Goal: Task Accomplishment & Management: Manage account settings

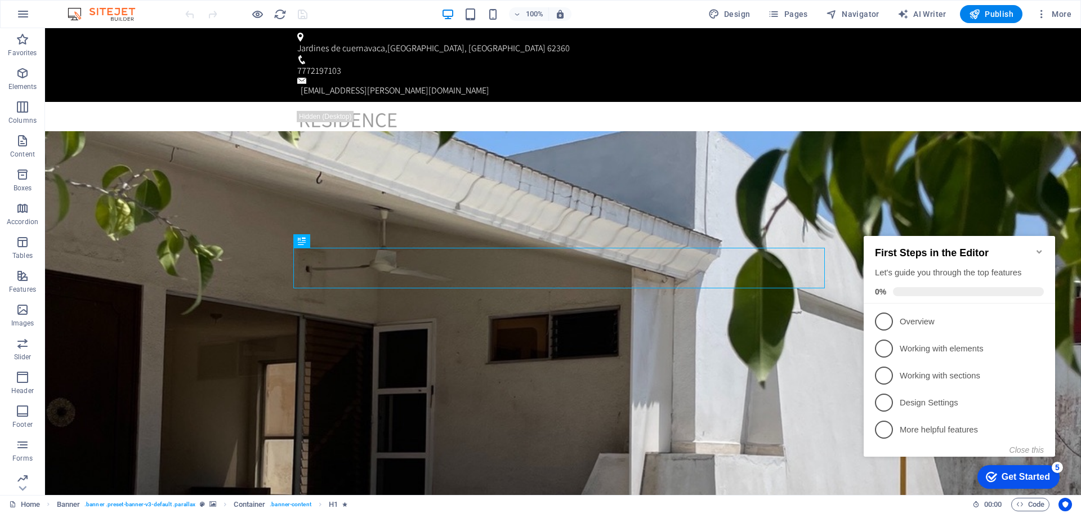
click at [1039, 247] on icon "Minimize checklist" at bounding box center [1039, 251] width 9 height 9
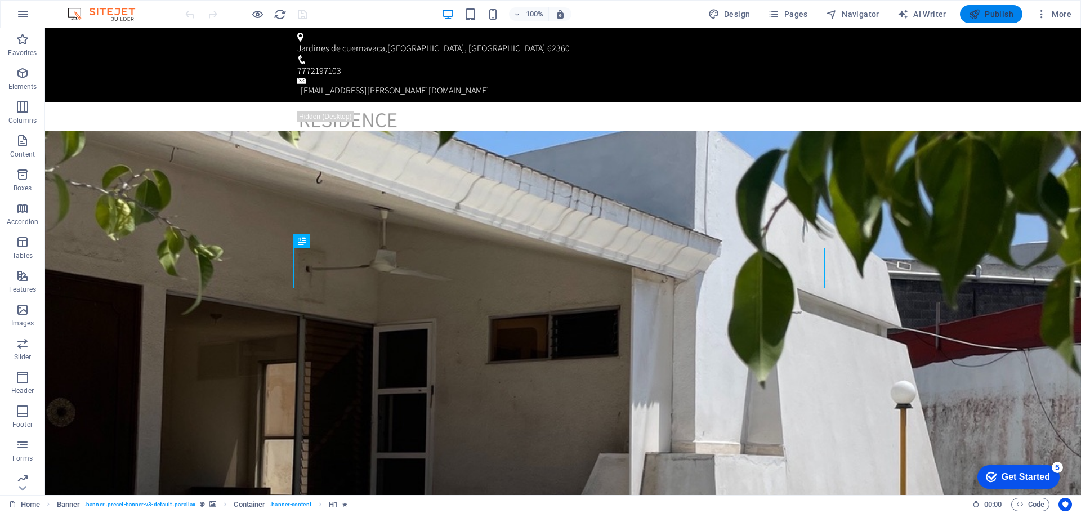
click at [989, 9] on span "Publish" at bounding box center [991, 13] width 44 height 11
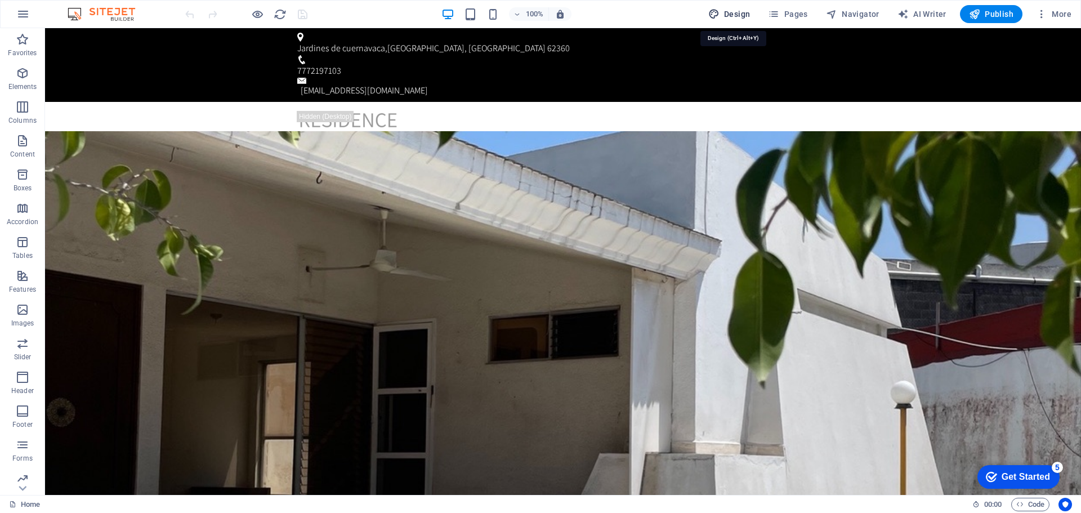
click at [732, 14] on span "Design" at bounding box center [729, 13] width 42 height 11
select select "px"
select select "300"
select select "px"
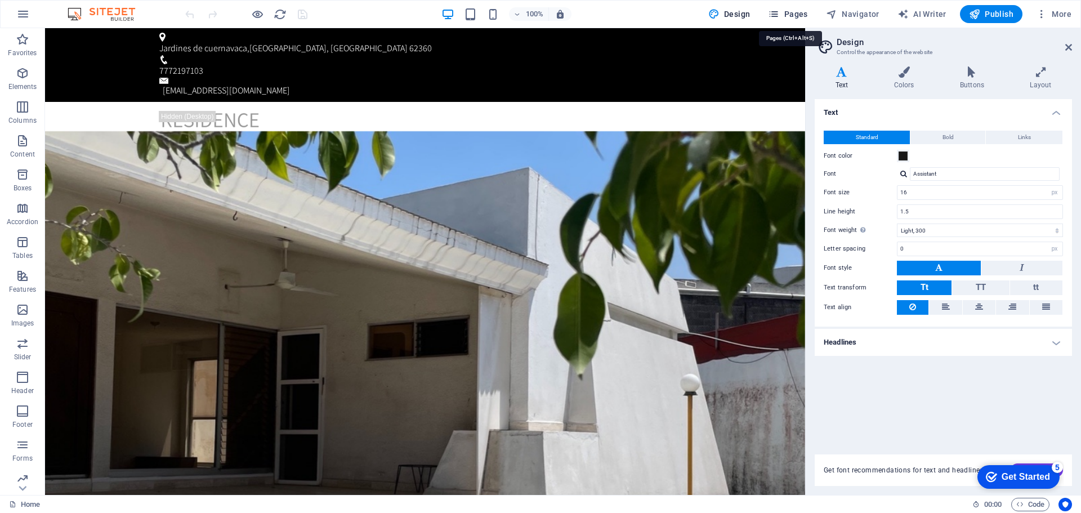
click at [796, 11] on span "Pages" at bounding box center [787, 13] width 39 height 11
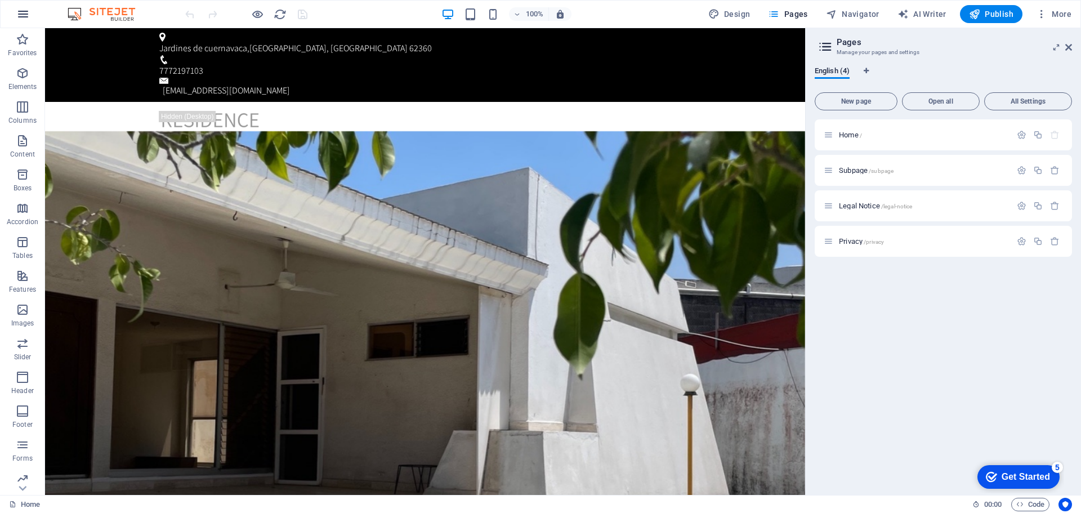
click at [16, 11] on icon "button" at bounding box center [23, 14] width 14 height 14
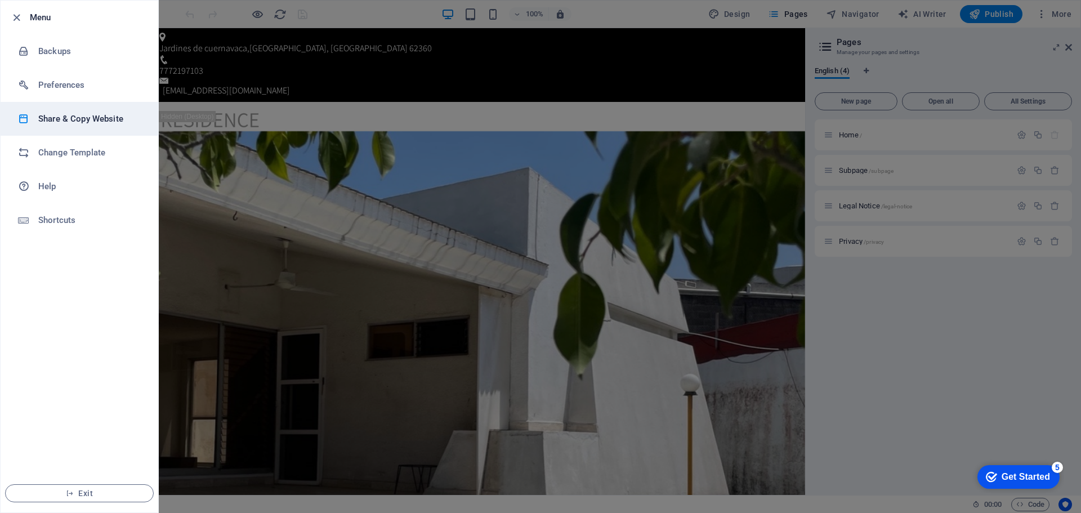
click at [52, 123] on h6 "Share & Copy Website" at bounding box center [90, 119] width 104 height 14
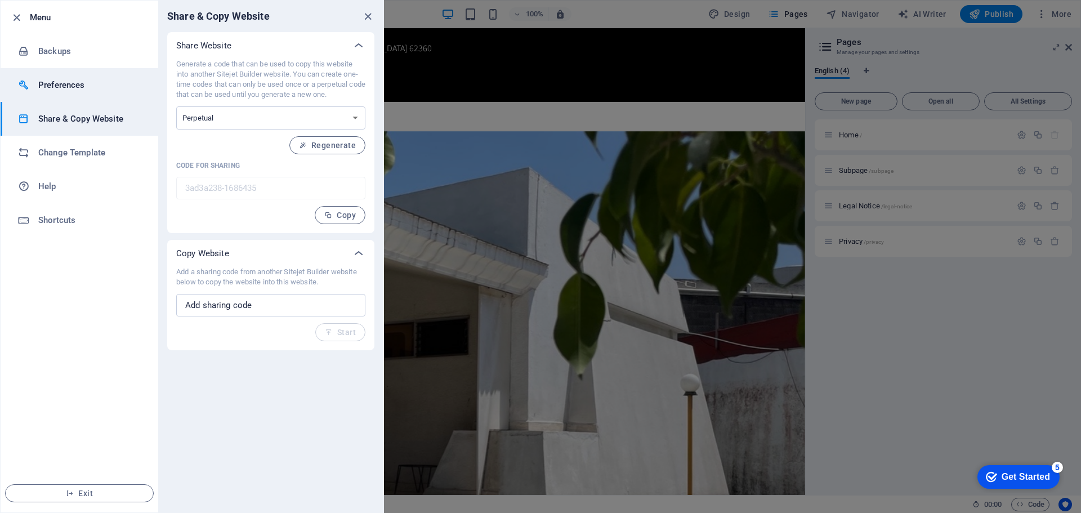
click at [72, 86] on h6 "Preferences" at bounding box center [90, 85] width 104 height 14
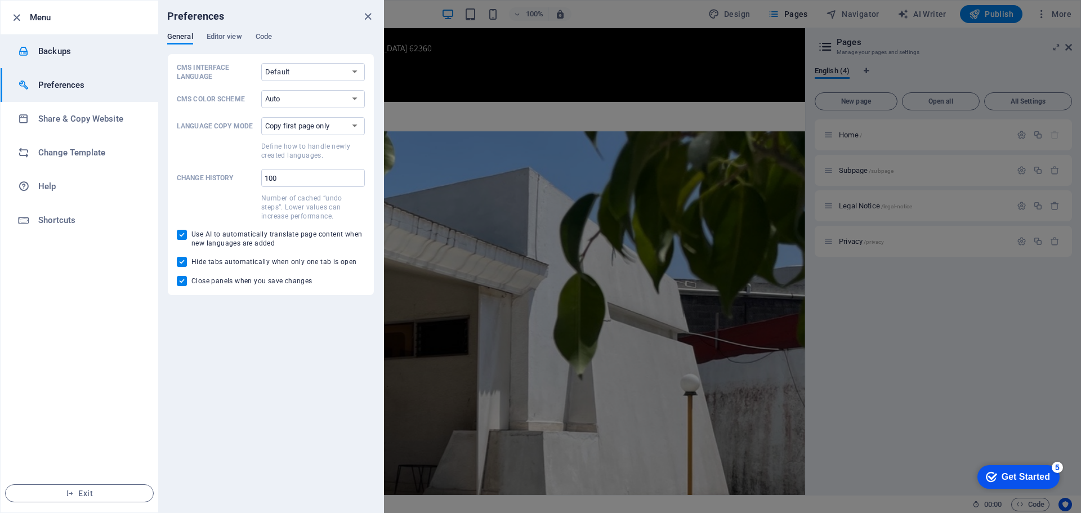
click at [56, 48] on h6 "Backups" at bounding box center [90, 51] width 104 height 14
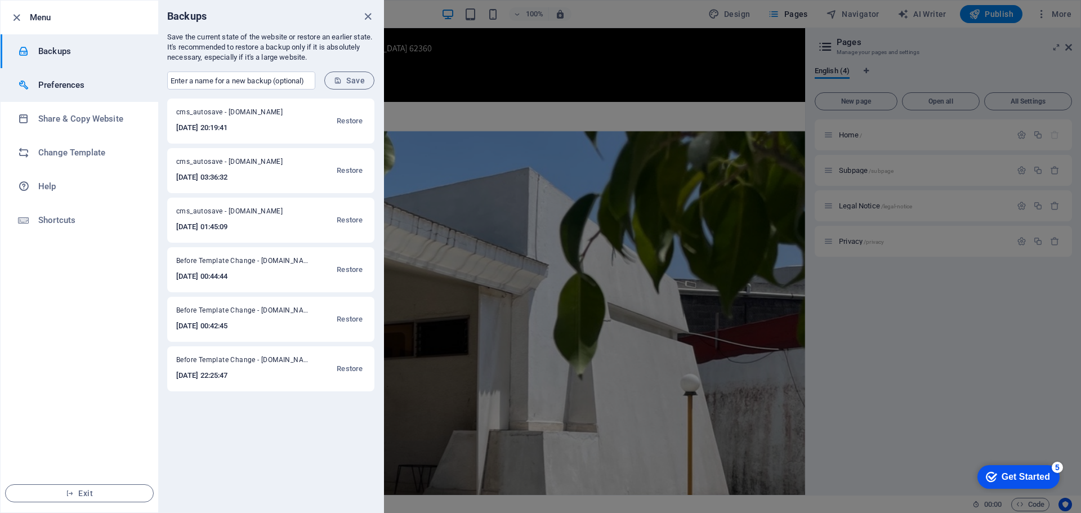
click at [54, 87] on h6 "Preferences" at bounding box center [90, 85] width 104 height 14
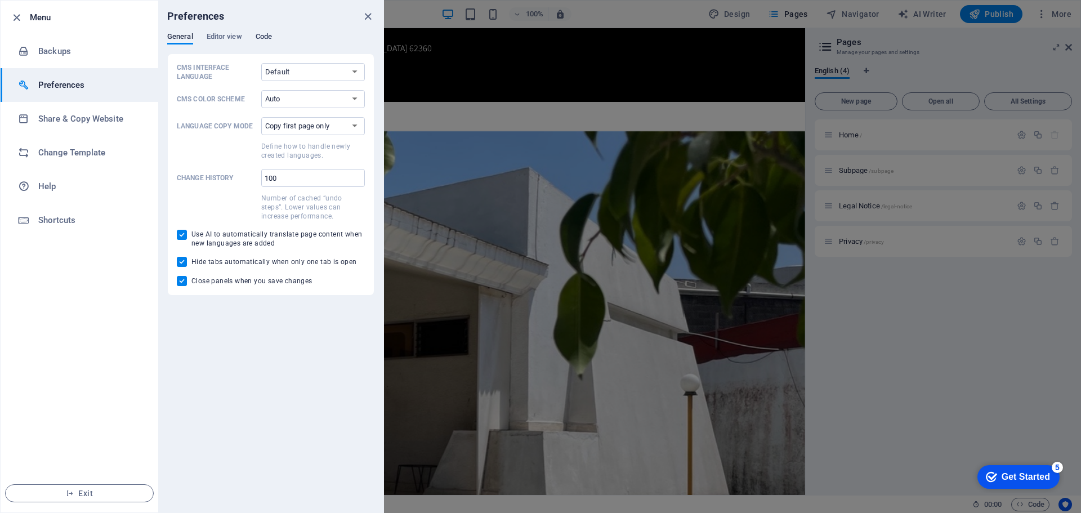
click at [265, 35] on span "Code" at bounding box center [264, 38] width 16 height 16
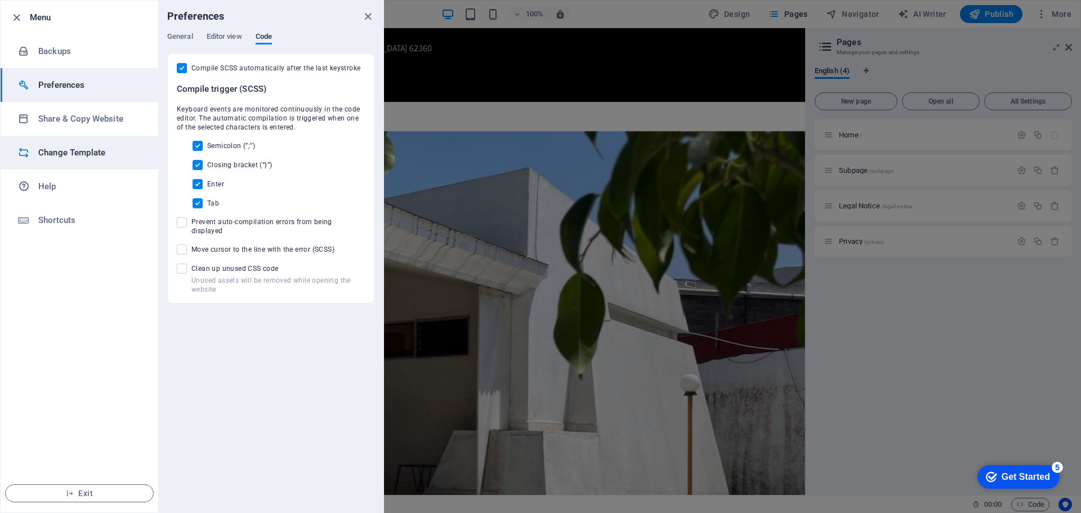
click at [41, 155] on h6 "Change Template" at bounding box center [90, 153] width 104 height 14
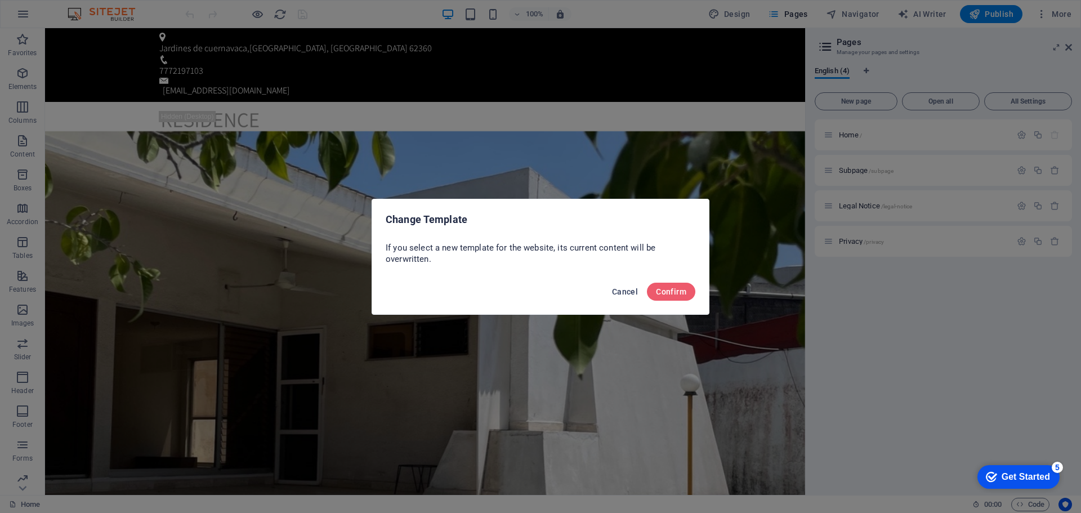
click at [618, 293] on span "Cancel" at bounding box center [625, 291] width 26 height 9
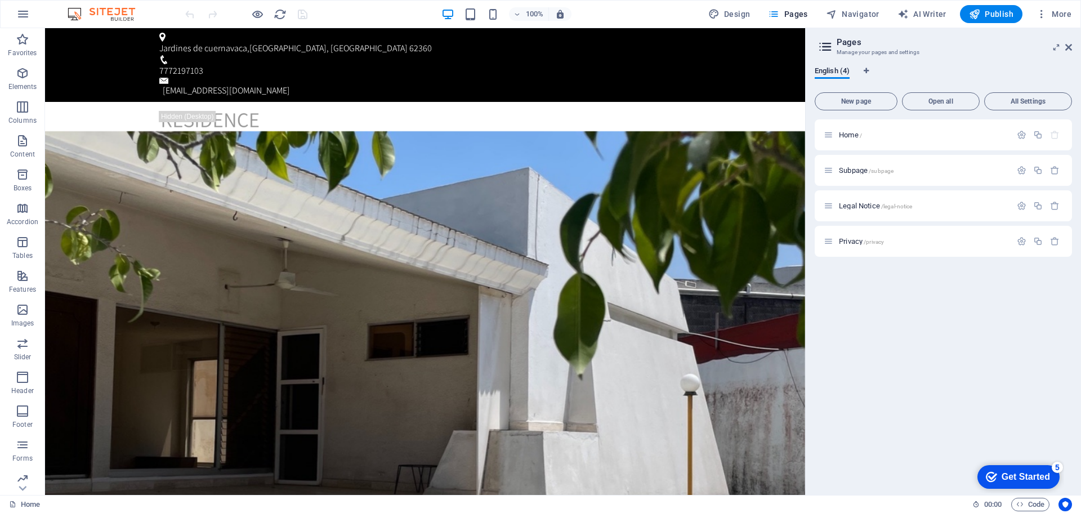
click at [130, 18] on img at bounding box center [107, 14] width 84 height 14
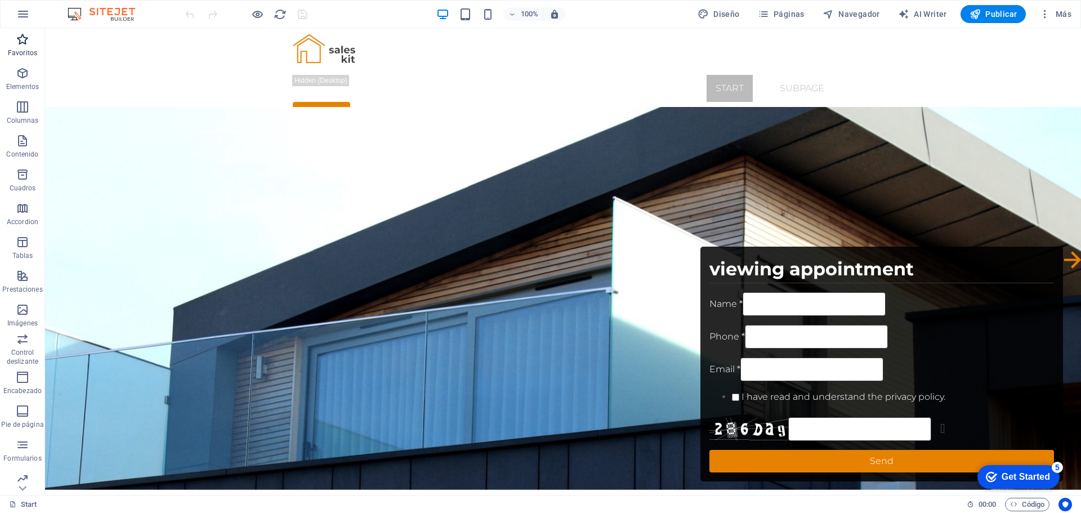
click at [25, 40] on icon "button" at bounding box center [23, 40] width 14 height 14
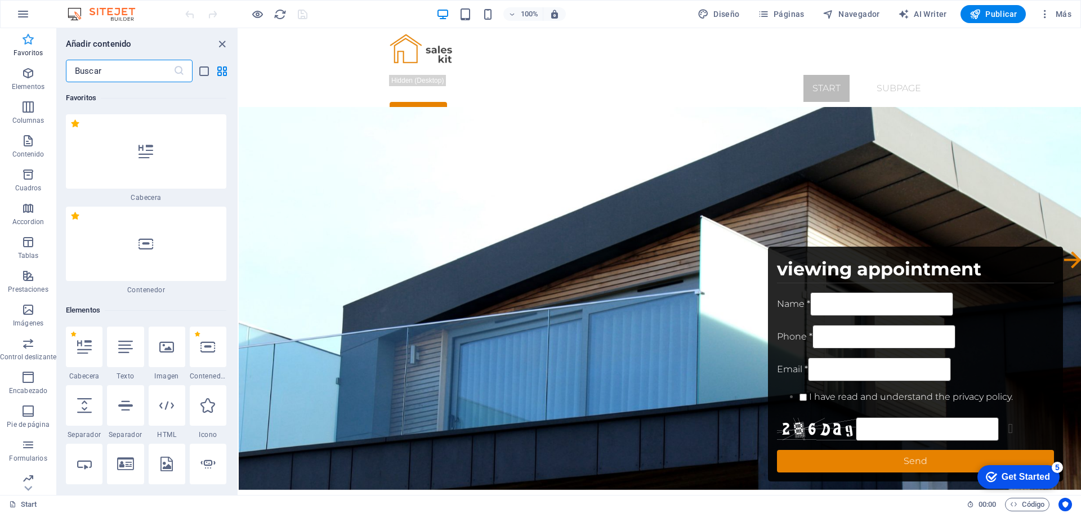
click at [25, 40] on icon "button" at bounding box center [28, 40] width 14 height 14
click at [25, 20] on icon "button" at bounding box center [23, 14] width 14 height 14
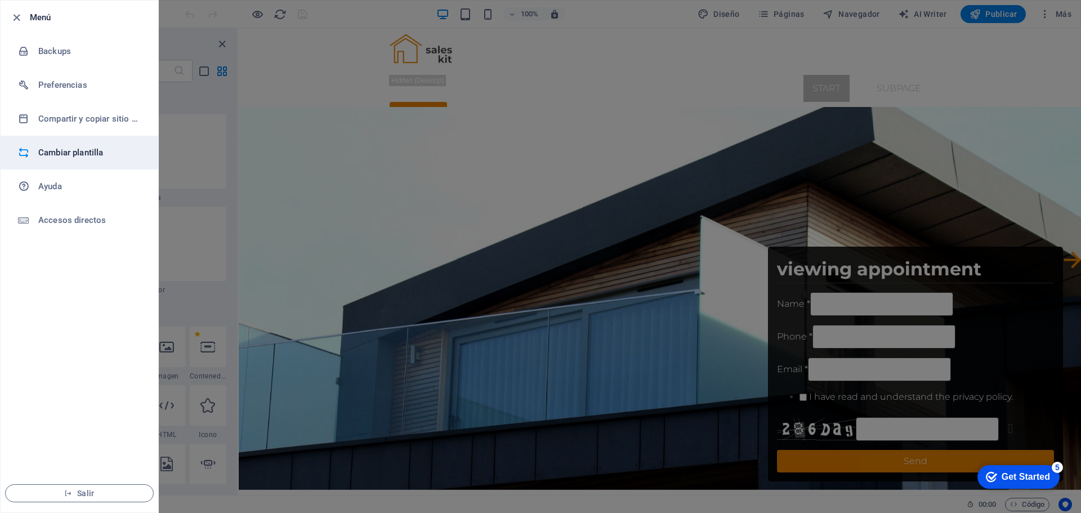
click at [37, 156] on div at bounding box center [28, 152] width 20 height 11
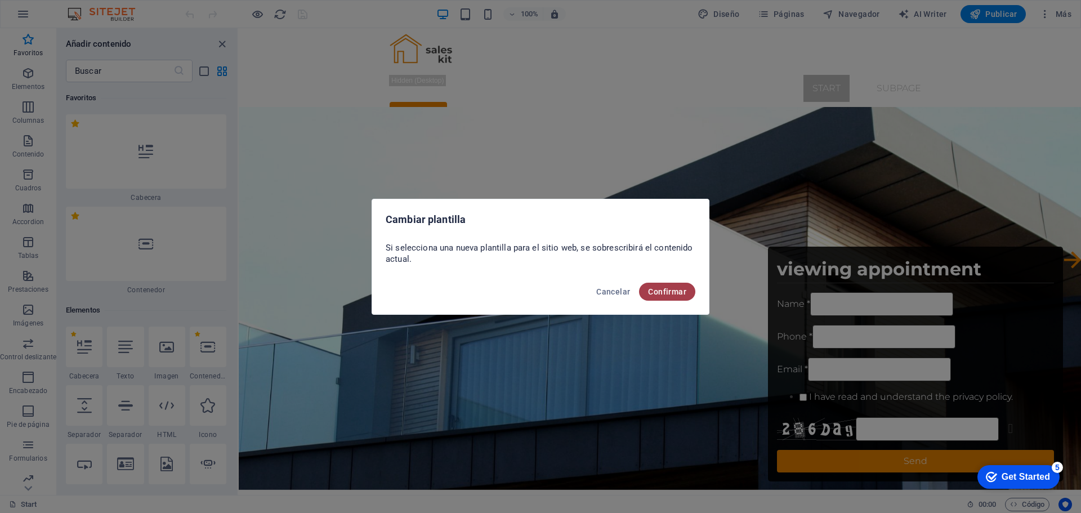
click at [683, 288] on span "Confirmar" at bounding box center [667, 291] width 38 height 9
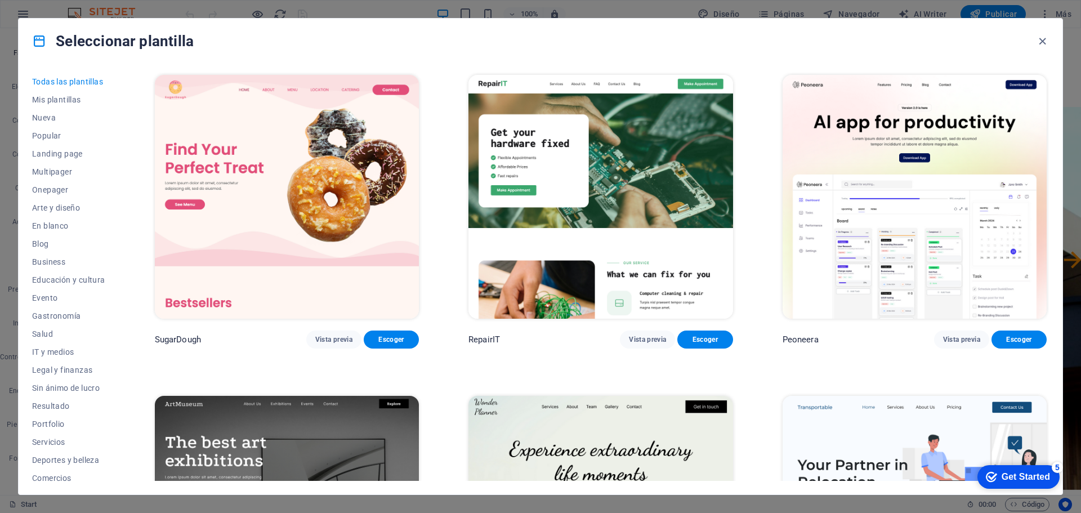
scroll to position [42, 0]
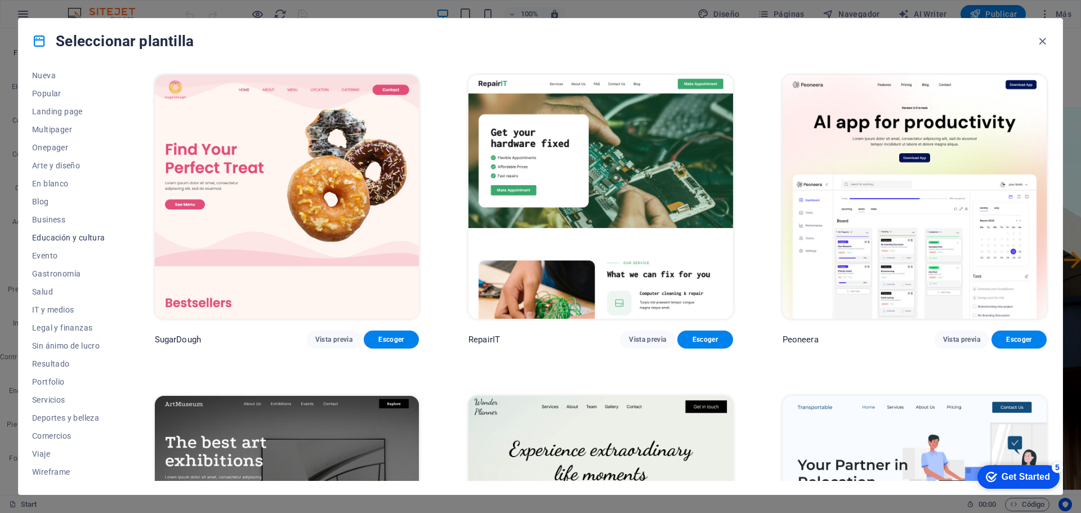
click at [68, 235] on span "Educación y cultura" at bounding box center [68, 237] width 73 height 9
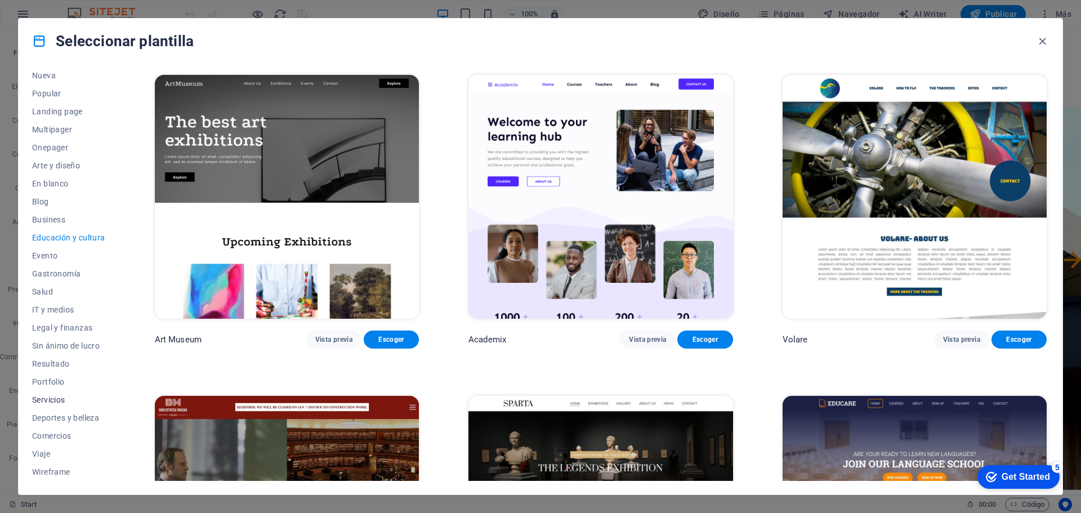
click at [55, 404] on span "Servicios" at bounding box center [68, 399] width 73 height 9
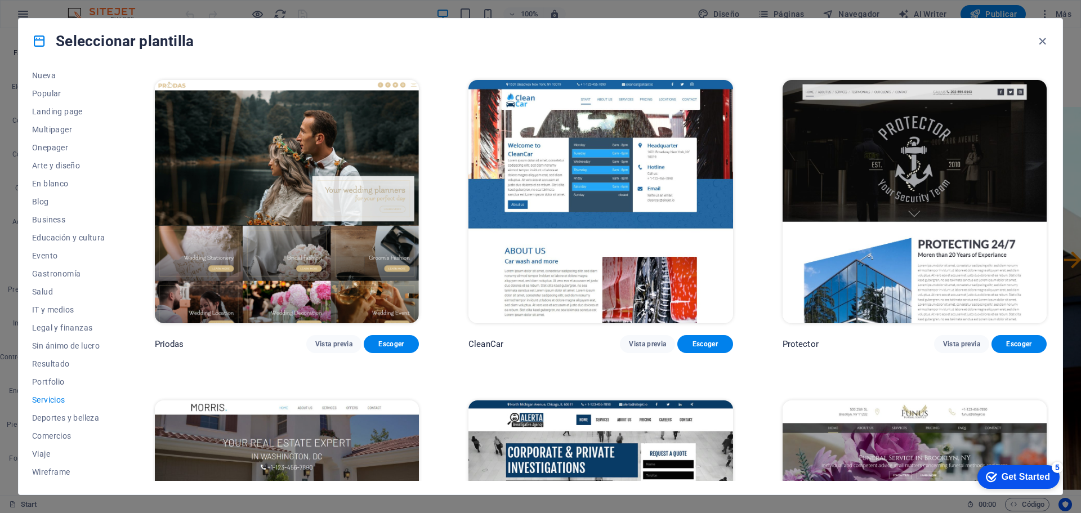
scroll to position [1239, 0]
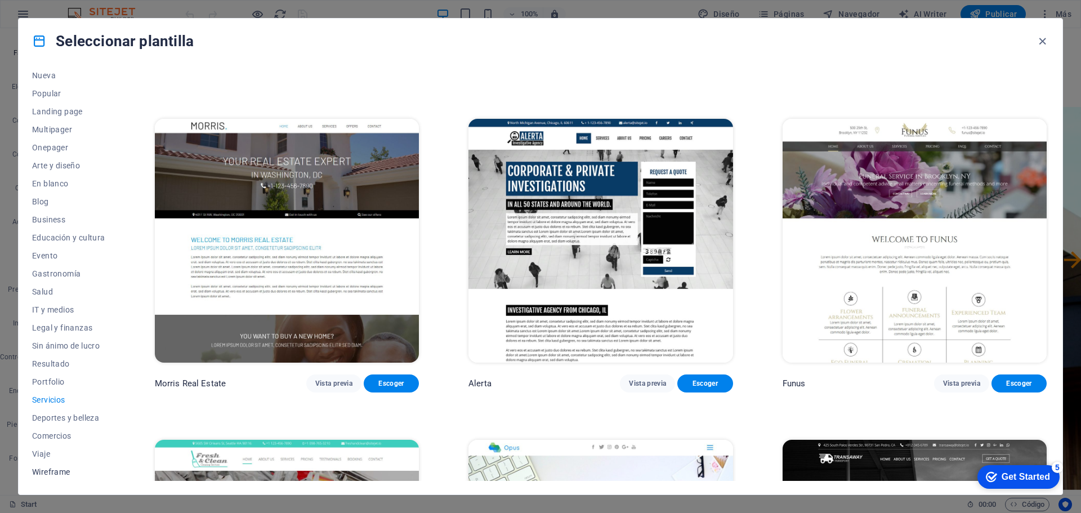
click at [53, 472] on span "Wireframe" at bounding box center [68, 471] width 73 height 9
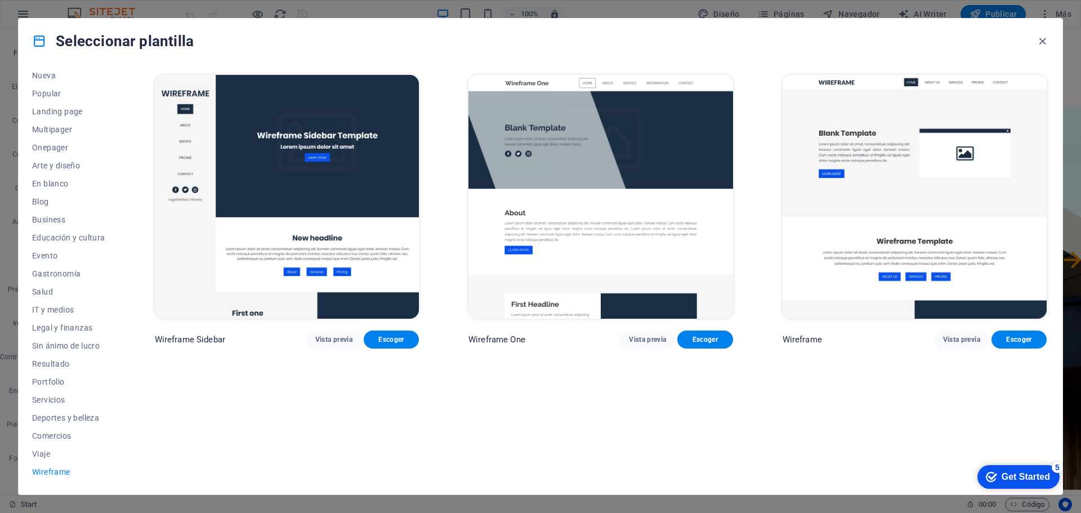
scroll to position [0, 0]
click at [37, 446] on button "Viaje" at bounding box center [68, 454] width 73 height 18
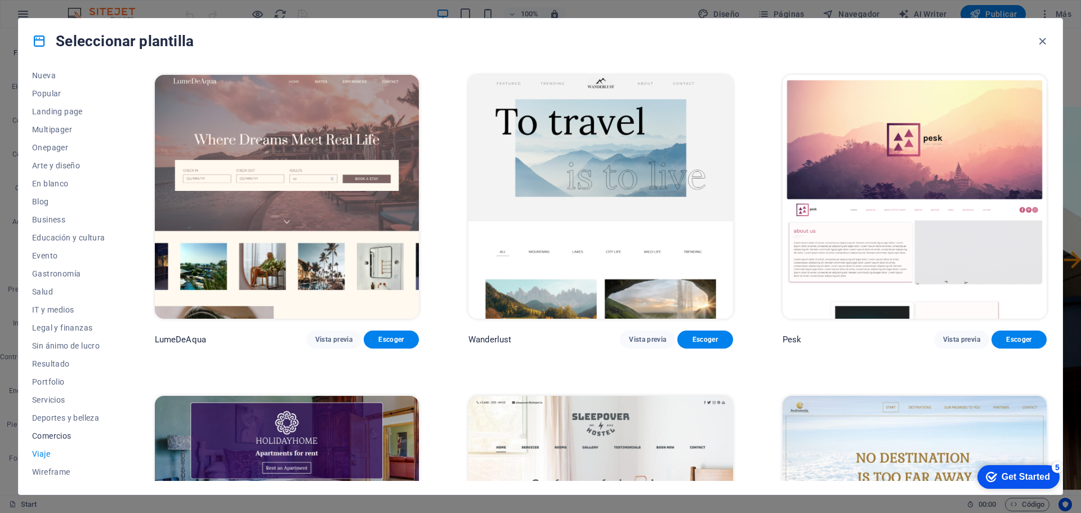
click at [41, 435] on span "Comercios" at bounding box center [68, 435] width 73 height 9
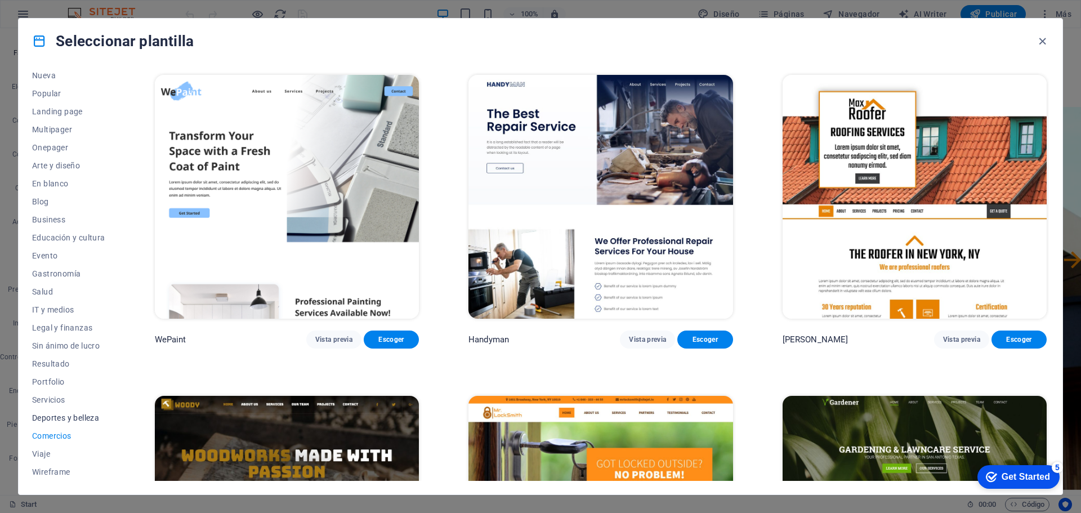
click at [44, 417] on span "Deportes y belleza" at bounding box center [68, 417] width 73 height 9
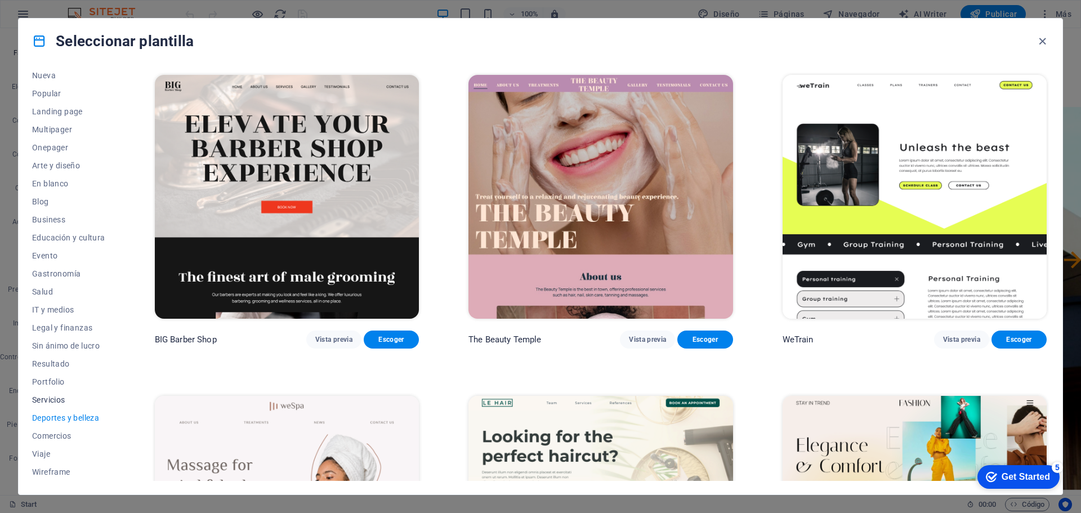
click at [48, 399] on span "Servicios" at bounding box center [68, 399] width 73 height 9
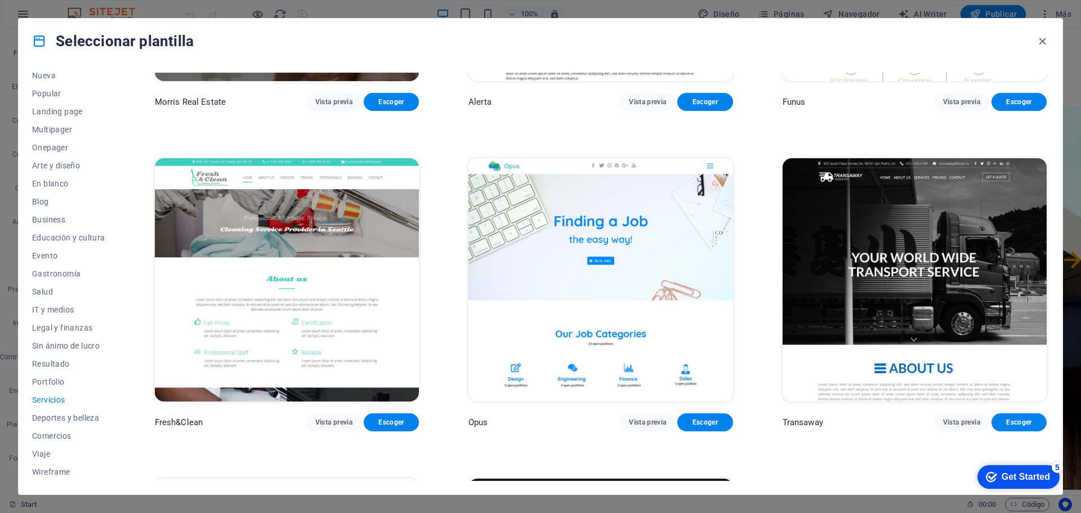
scroll to position [1783, 0]
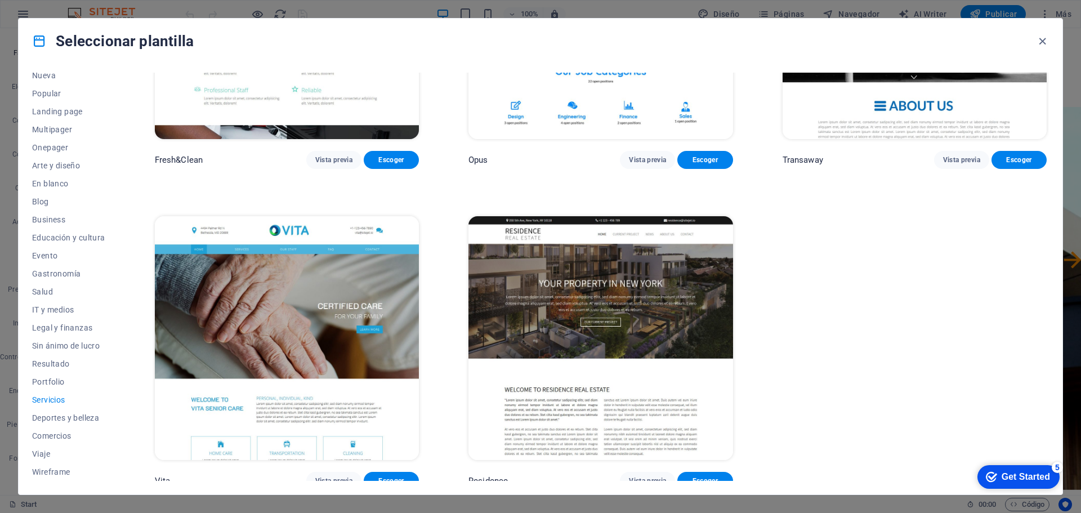
click at [224, 364] on img at bounding box center [287, 338] width 264 height 244
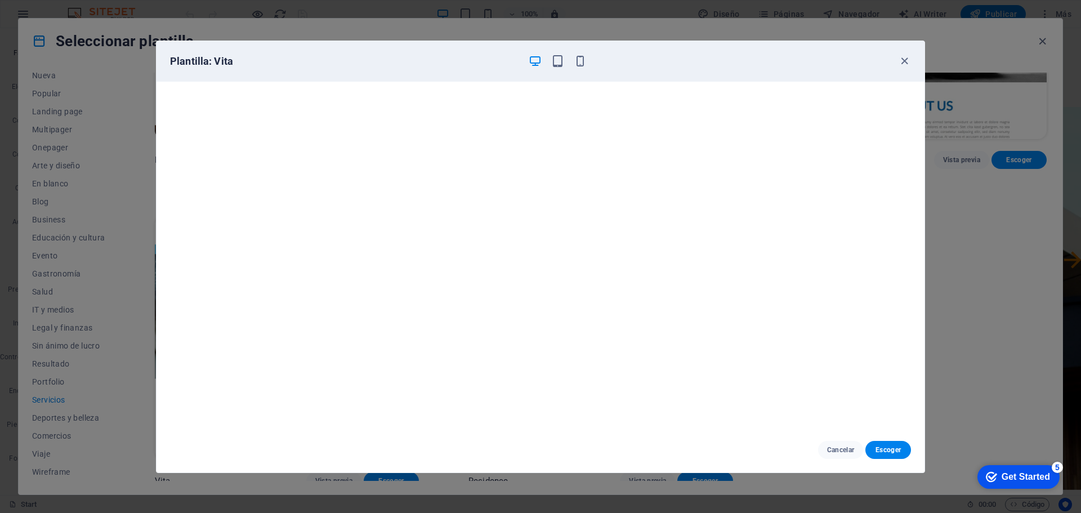
scroll to position [3, 0]
click at [905, 62] on icon "button" at bounding box center [904, 61] width 13 height 13
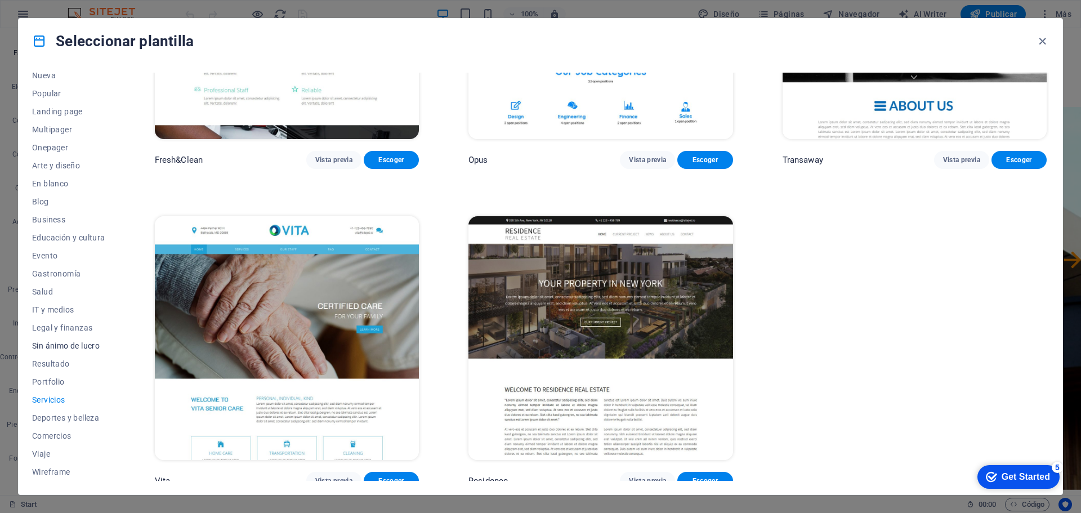
click at [72, 343] on span "Sin ánimo de lucro" at bounding box center [68, 345] width 73 height 9
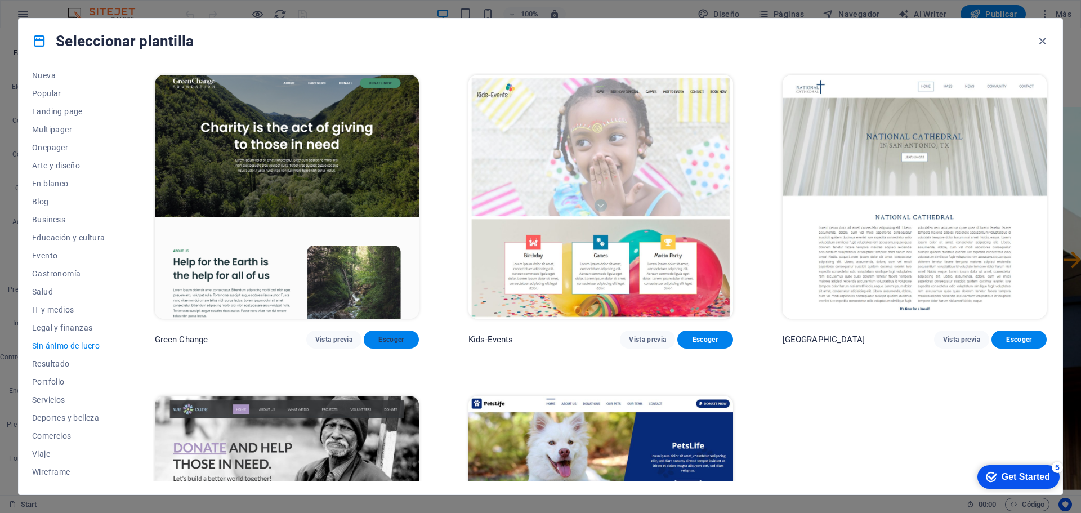
scroll to position [186, 0]
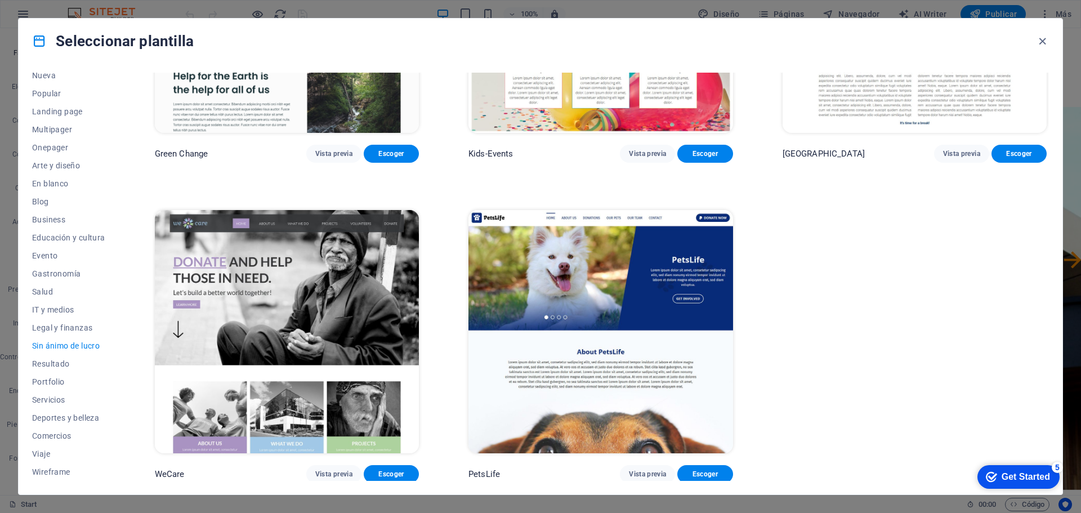
click at [560, 381] on img at bounding box center [601, 332] width 264 height 244
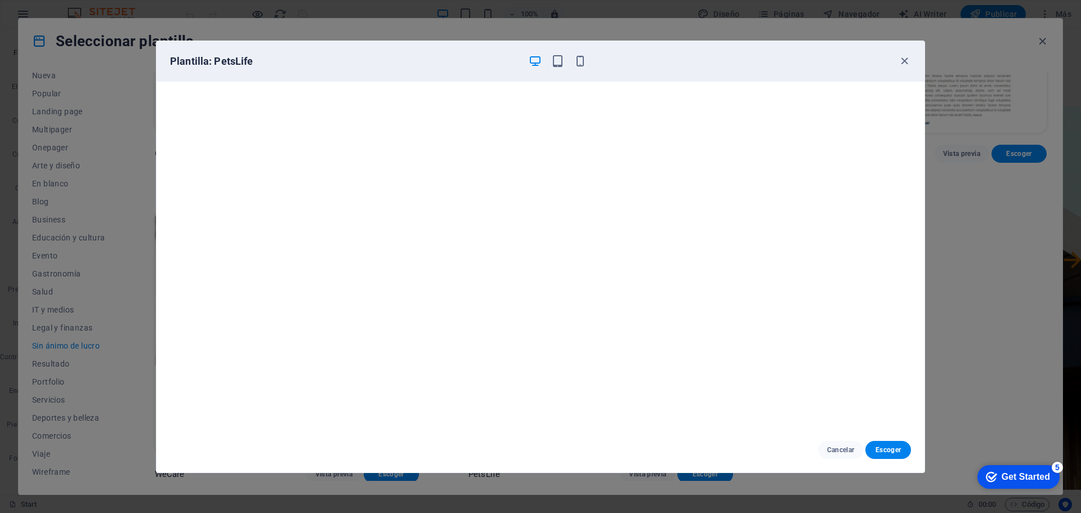
scroll to position [0, 0]
click at [904, 61] on icon "button" at bounding box center [904, 61] width 13 height 13
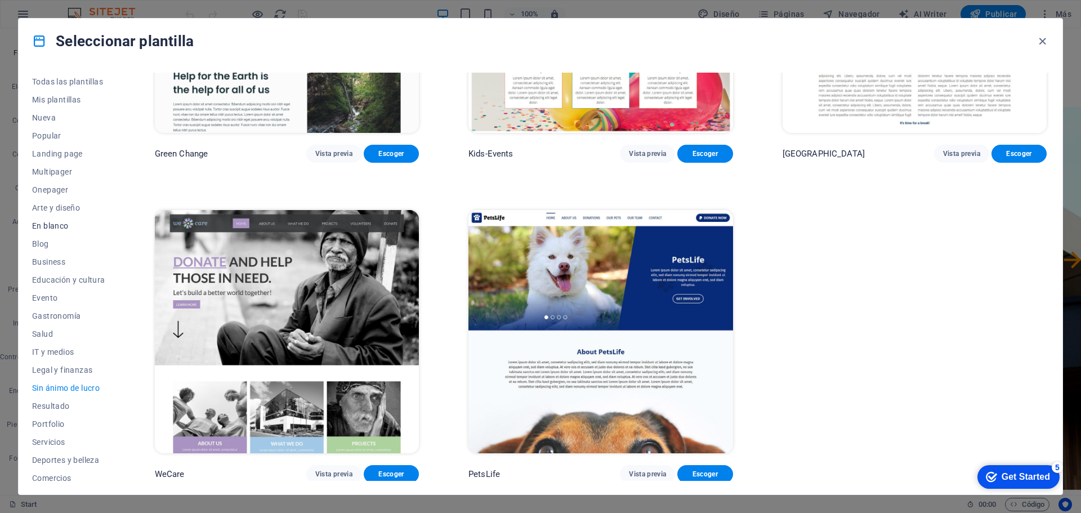
click at [51, 229] on span "En blanco" at bounding box center [68, 225] width 73 height 9
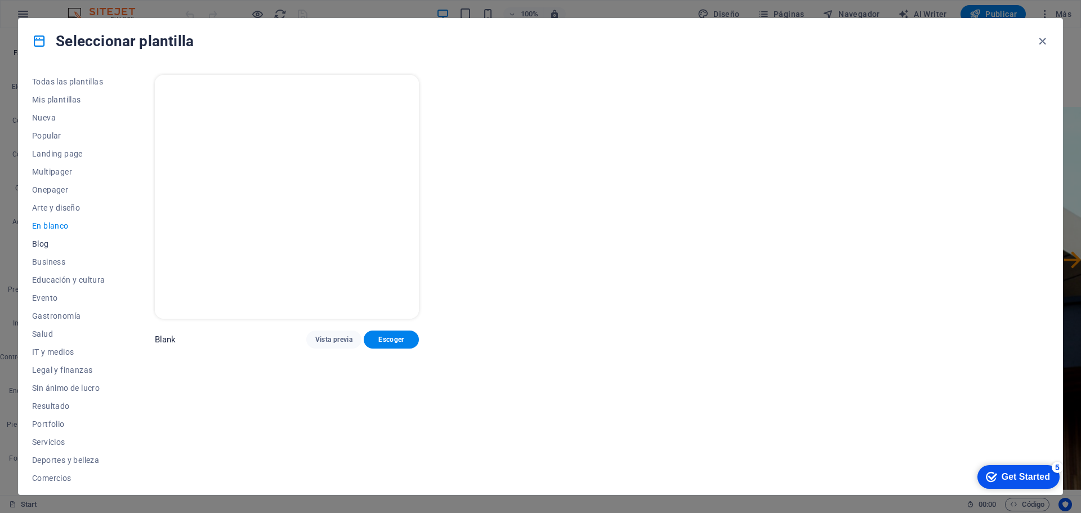
click at [48, 244] on span "Blog" at bounding box center [68, 243] width 73 height 9
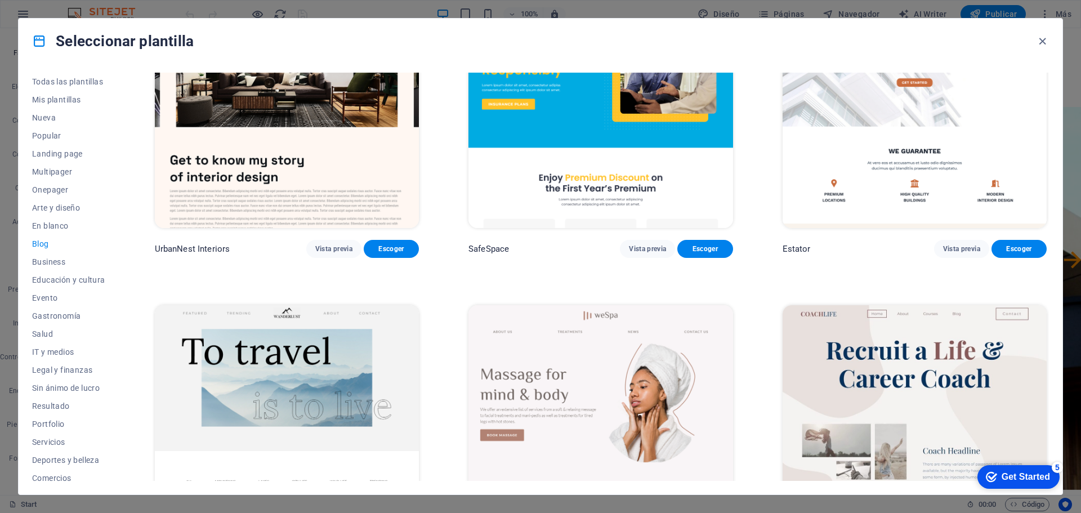
scroll to position [1070, 0]
